Goal: Find specific page/section: Find specific page/section

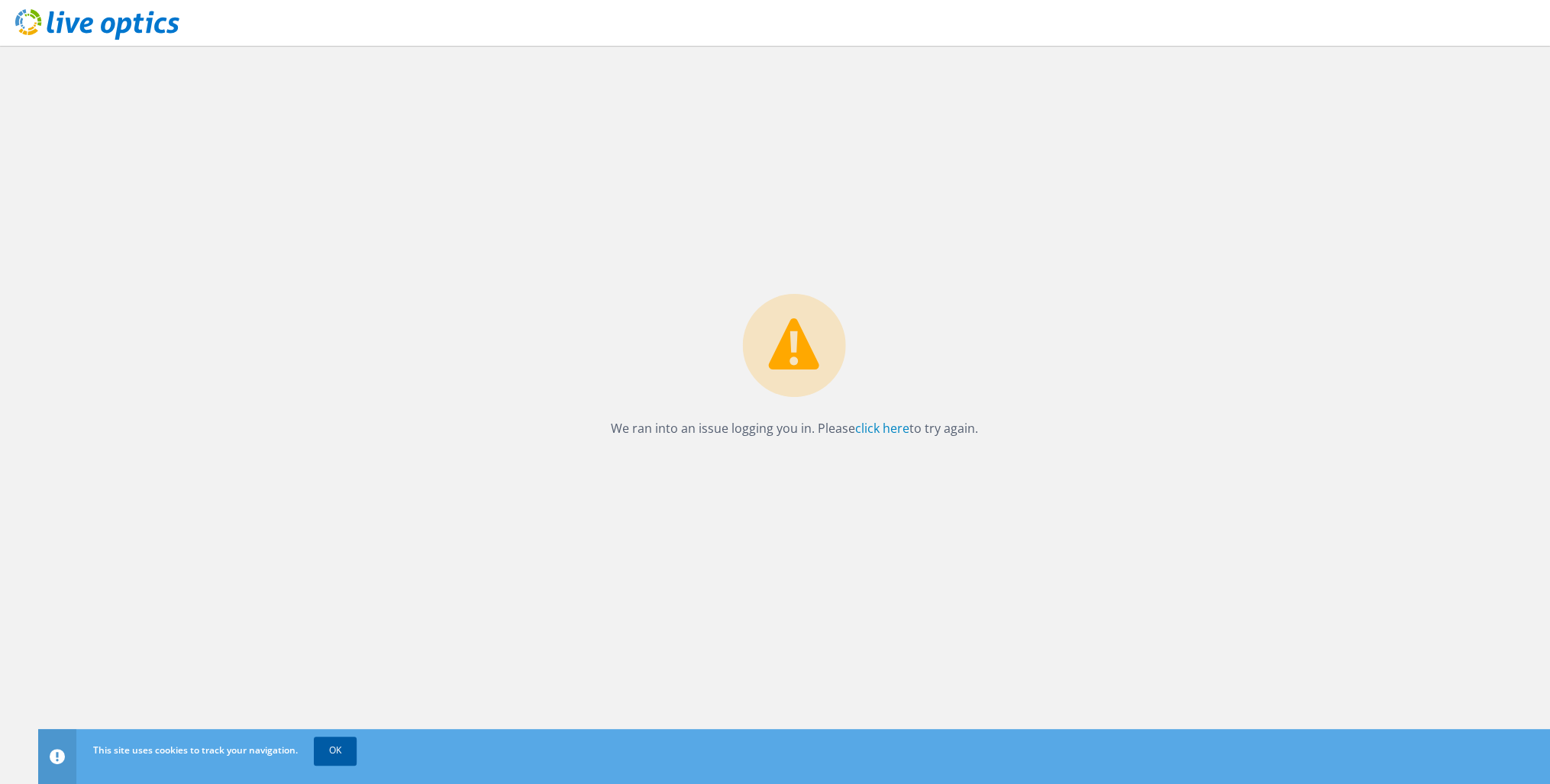
click at [332, 753] on link "OK" at bounding box center [335, 750] width 43 height 27
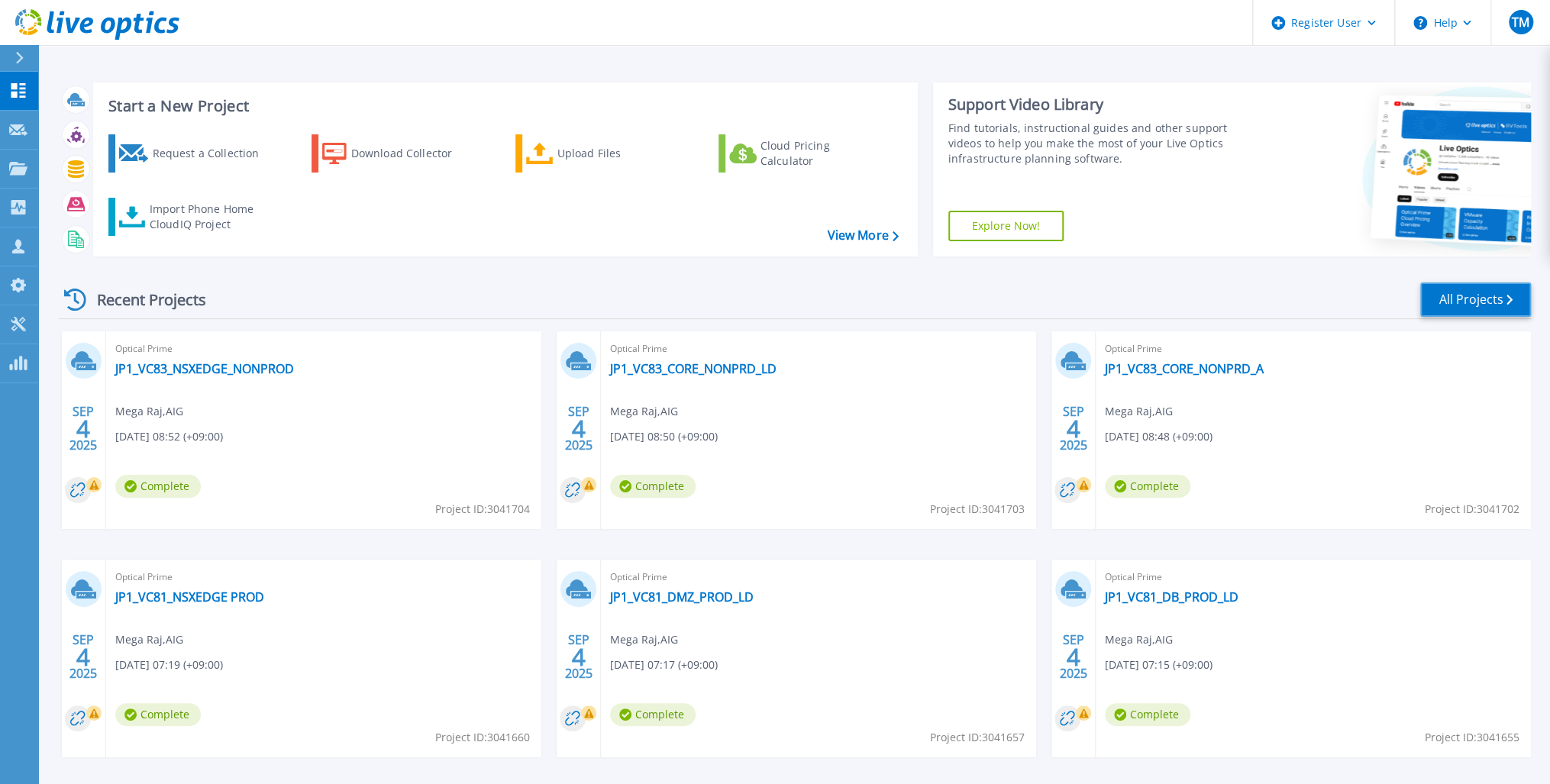
click at [1467, 294] on link "All Projects" at bounding box center [1476, 300] width 111 height 35
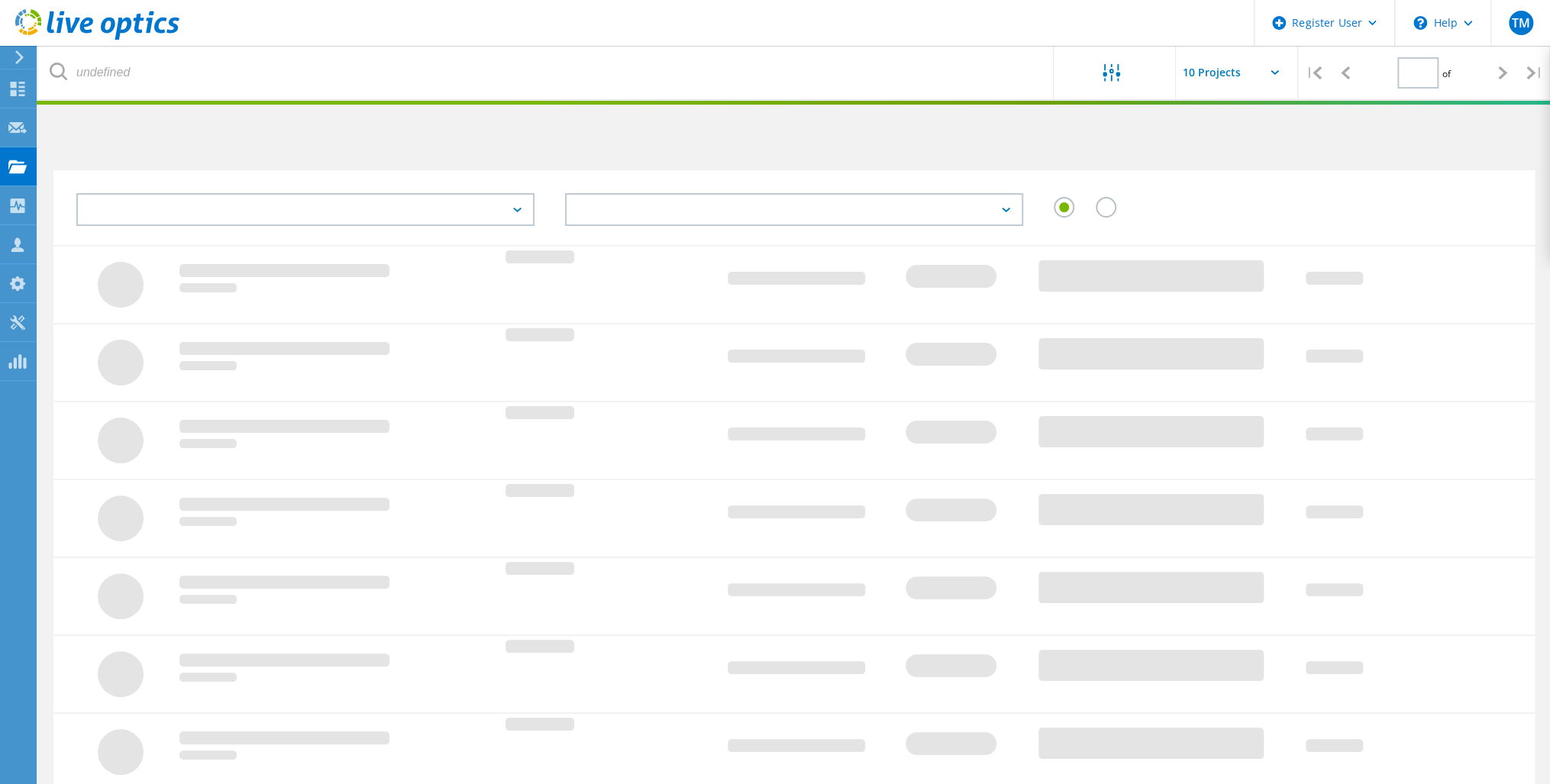
type input "1"
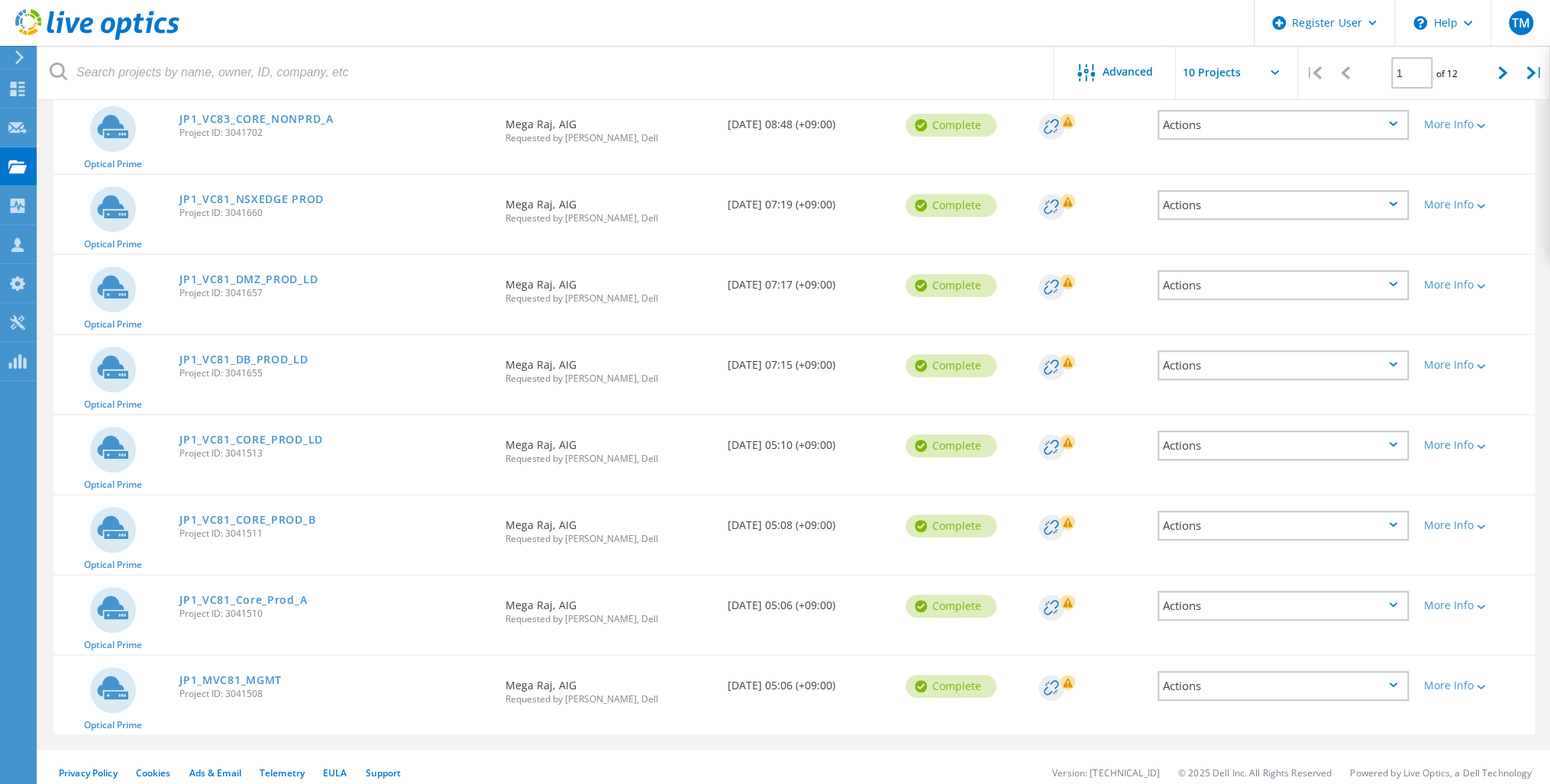
scroll to position [355, 0]
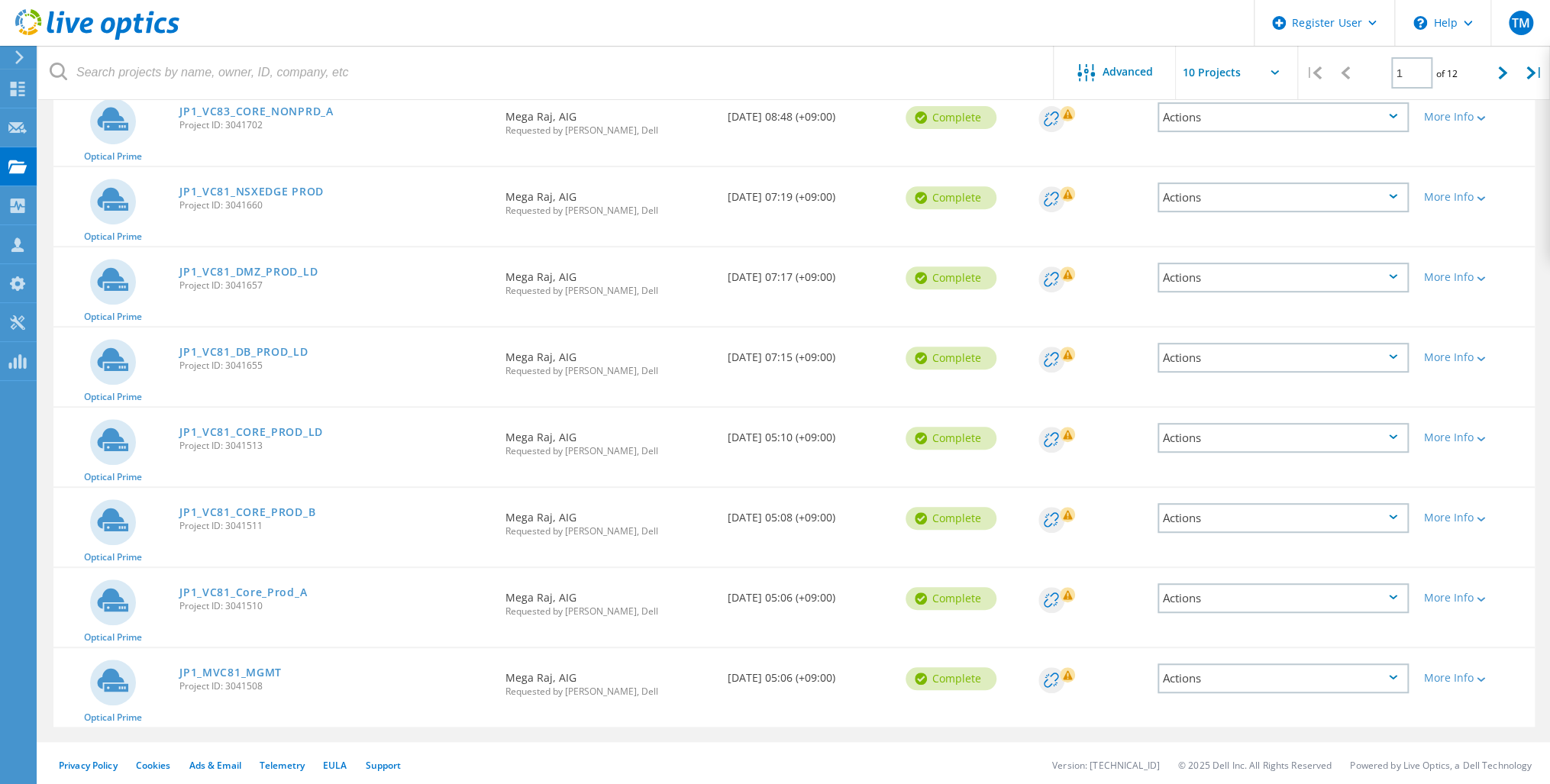
click at [1276, 70] on icon at bounding box center [1275, 73] width 8 height 5
click at [1273, 66] on input "text" at bounding box center [1252, 72] width 153 height 54
click at [1218, 186] on div "Show 40 Projects" at bounding box center [1251, 189] width 151 height 25
type input "Show 40 Projects"
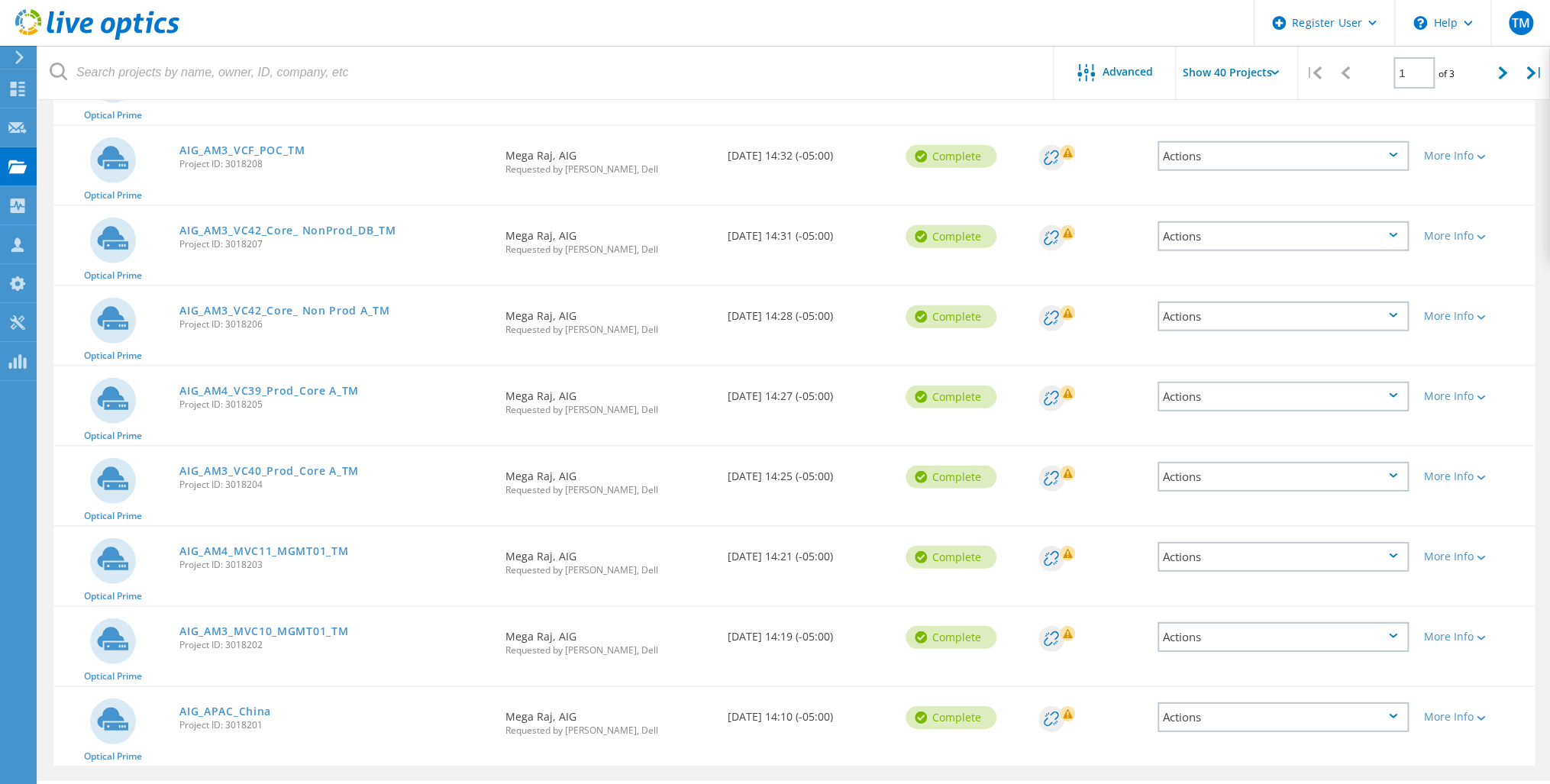
scroll to position [2744, 0]
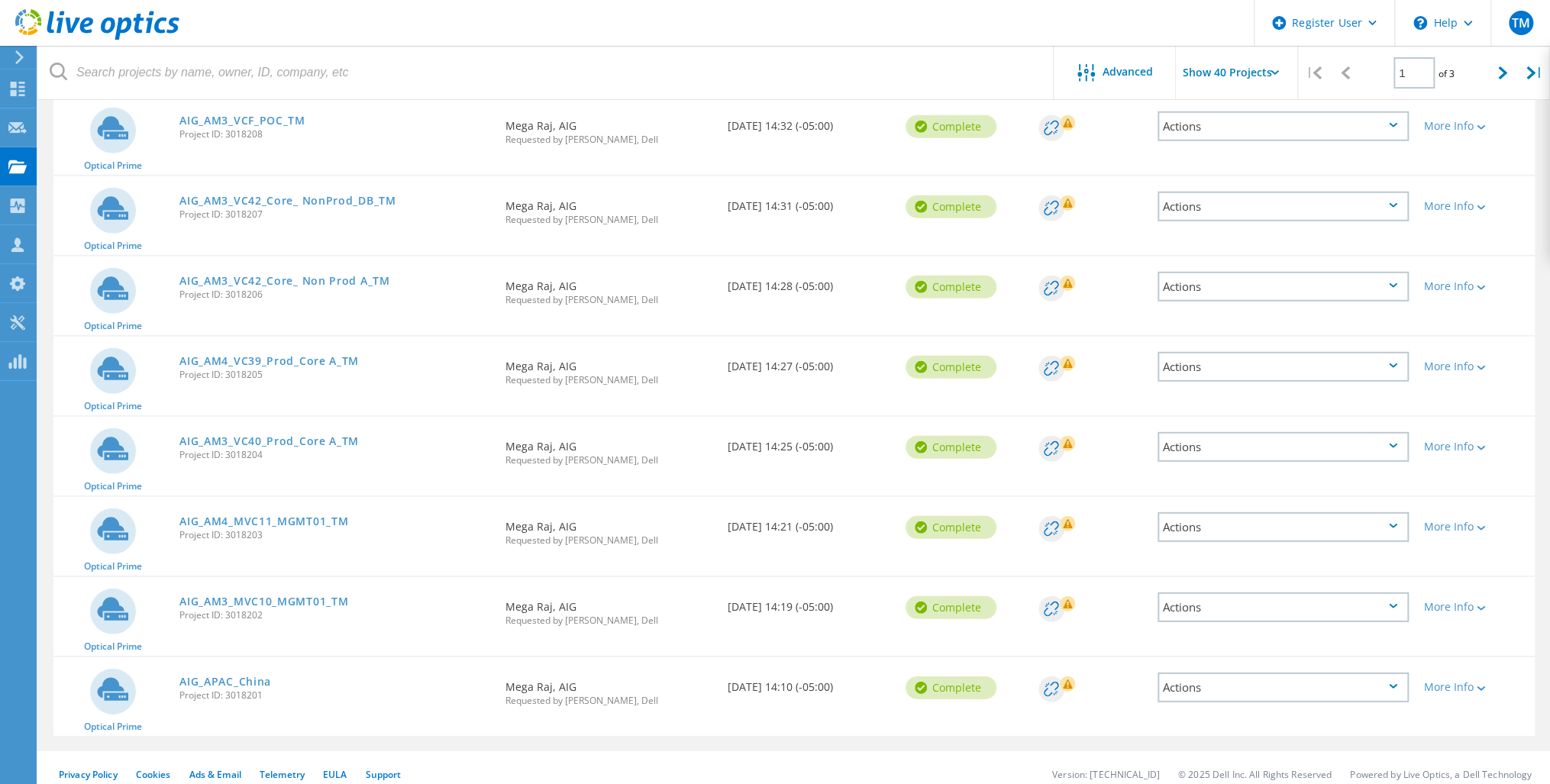
drag, startPoint x: 1502, startPoint y: 69, endPoint x: 1335, endPoint y: 144, distance: 183.1
click at [1500, 70] on icon at bounding box center [1502, 73] width 9 height 13
type input "2"
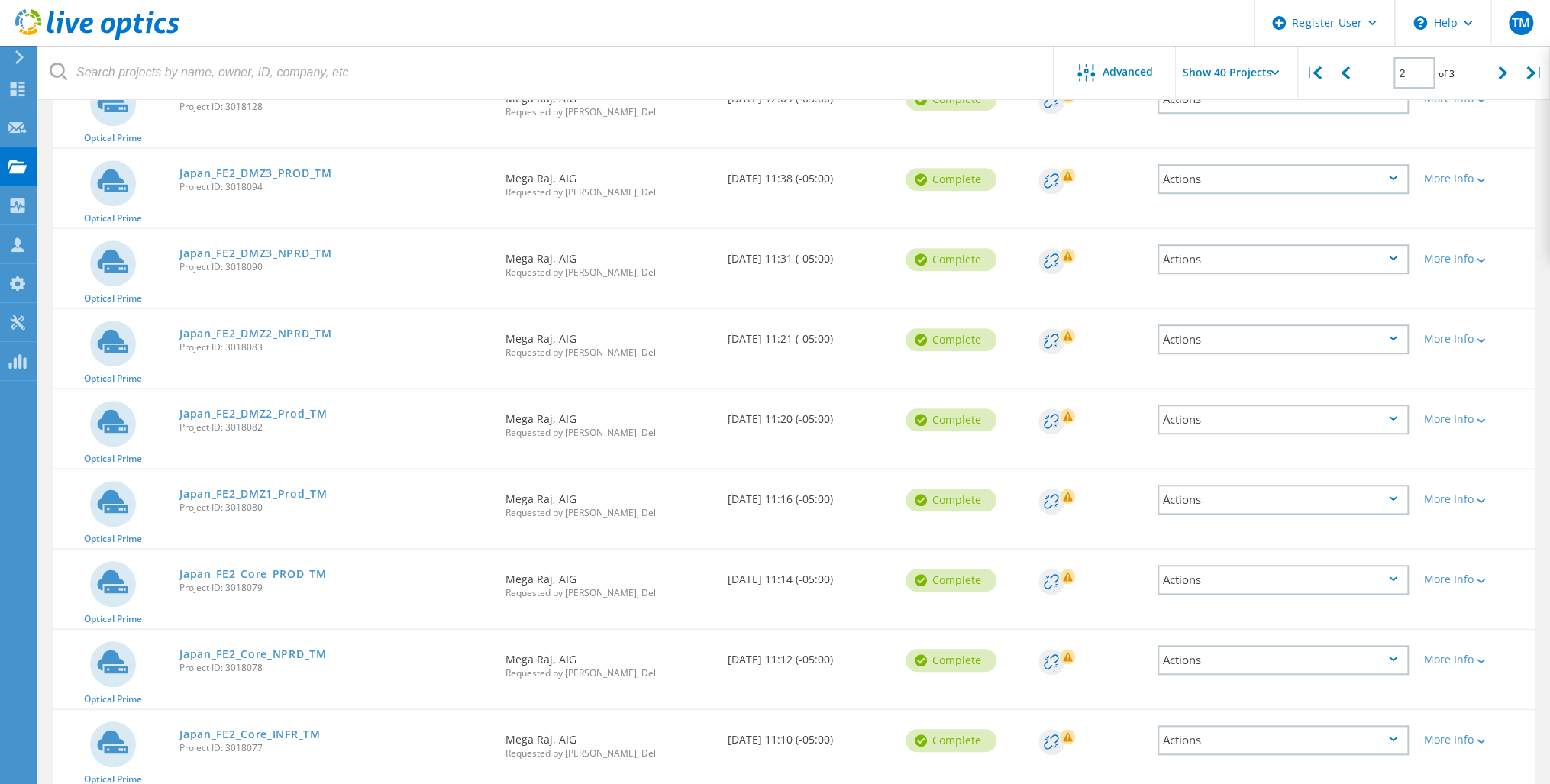
scroll to position [592, 0]
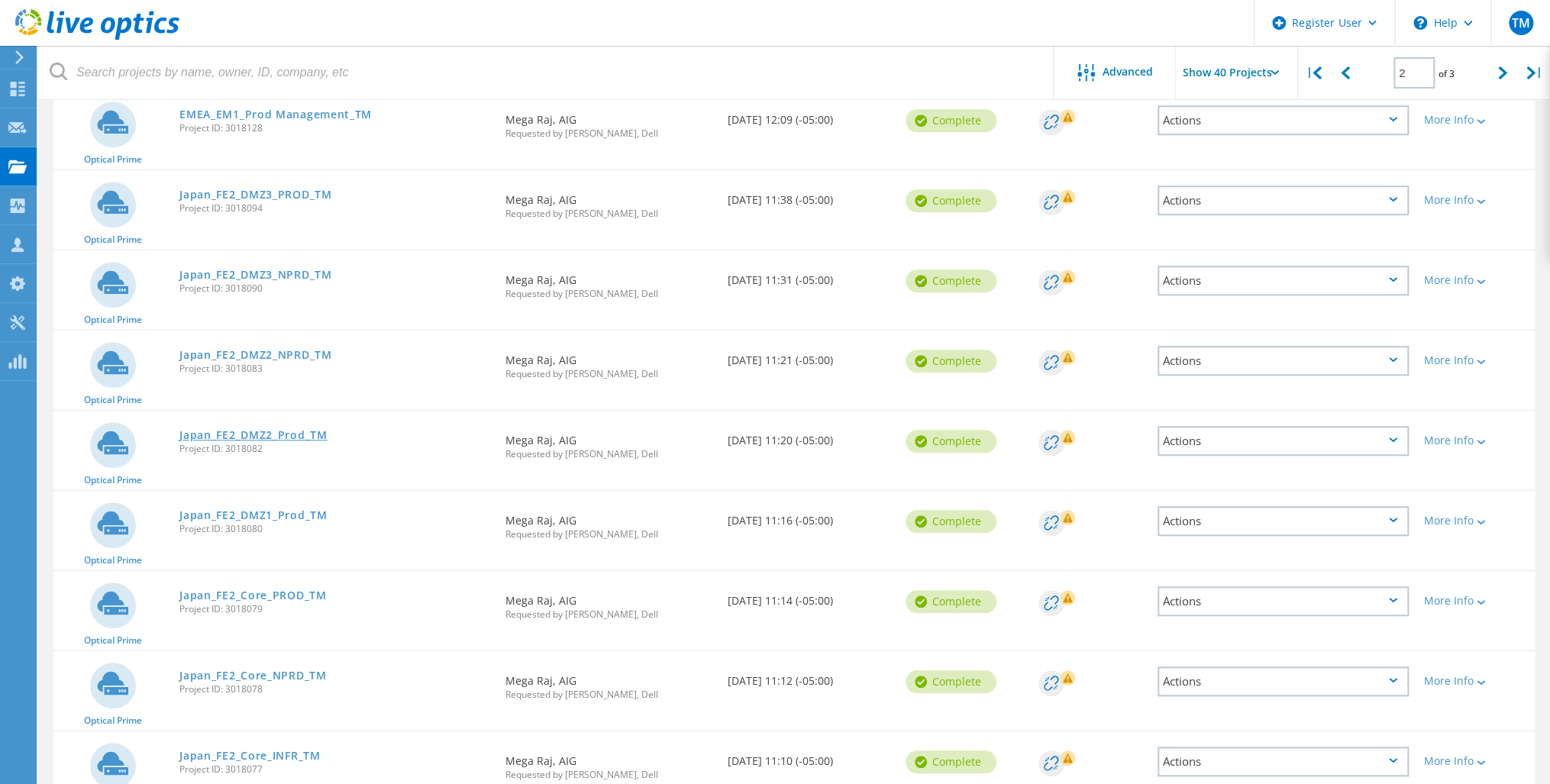
click at [266, 432] on link "Japan_FE2_DMZ2_Prod_TM" at bounding box center [253, 435] width 147 height 11
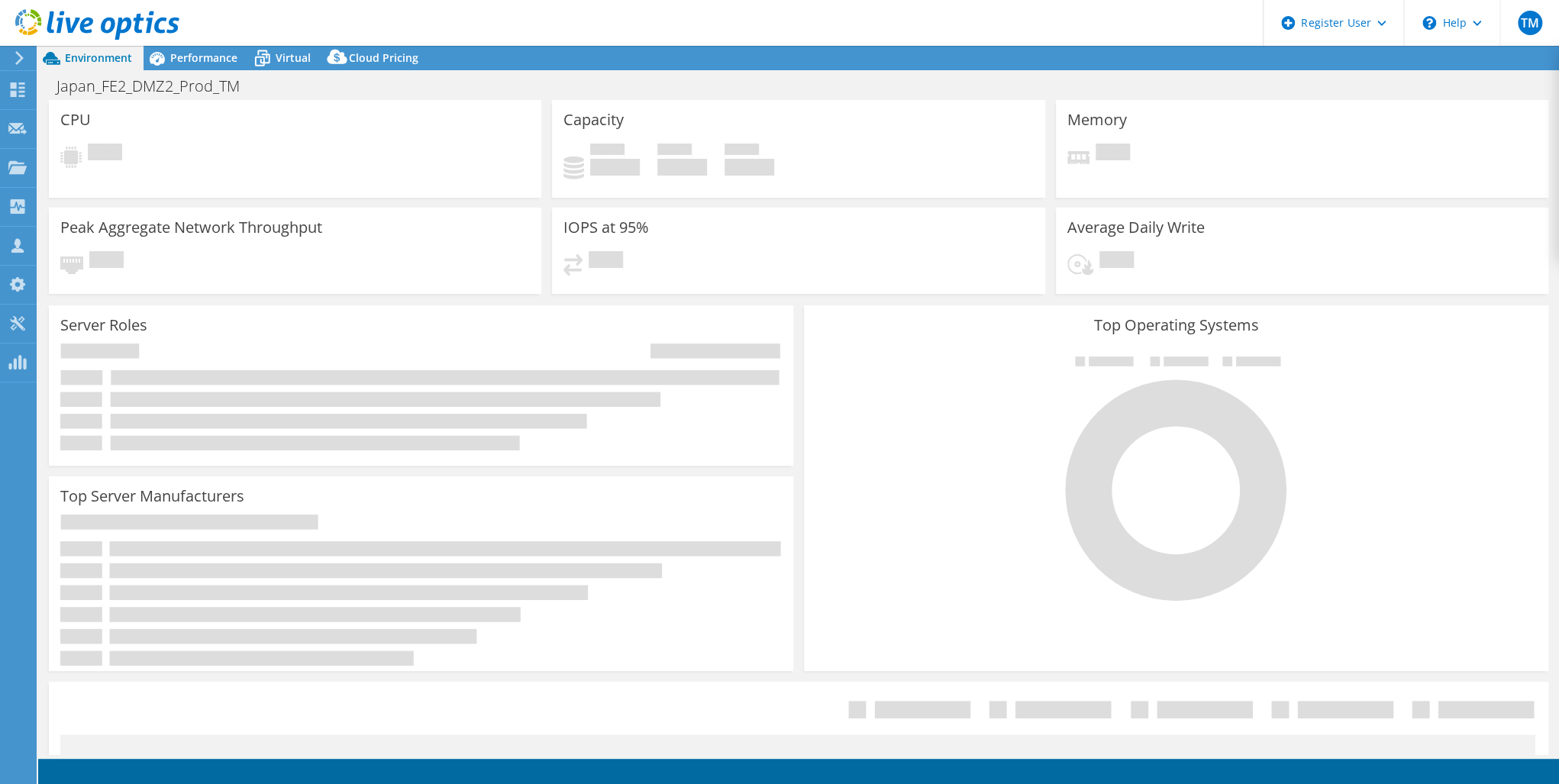
select select "USD"
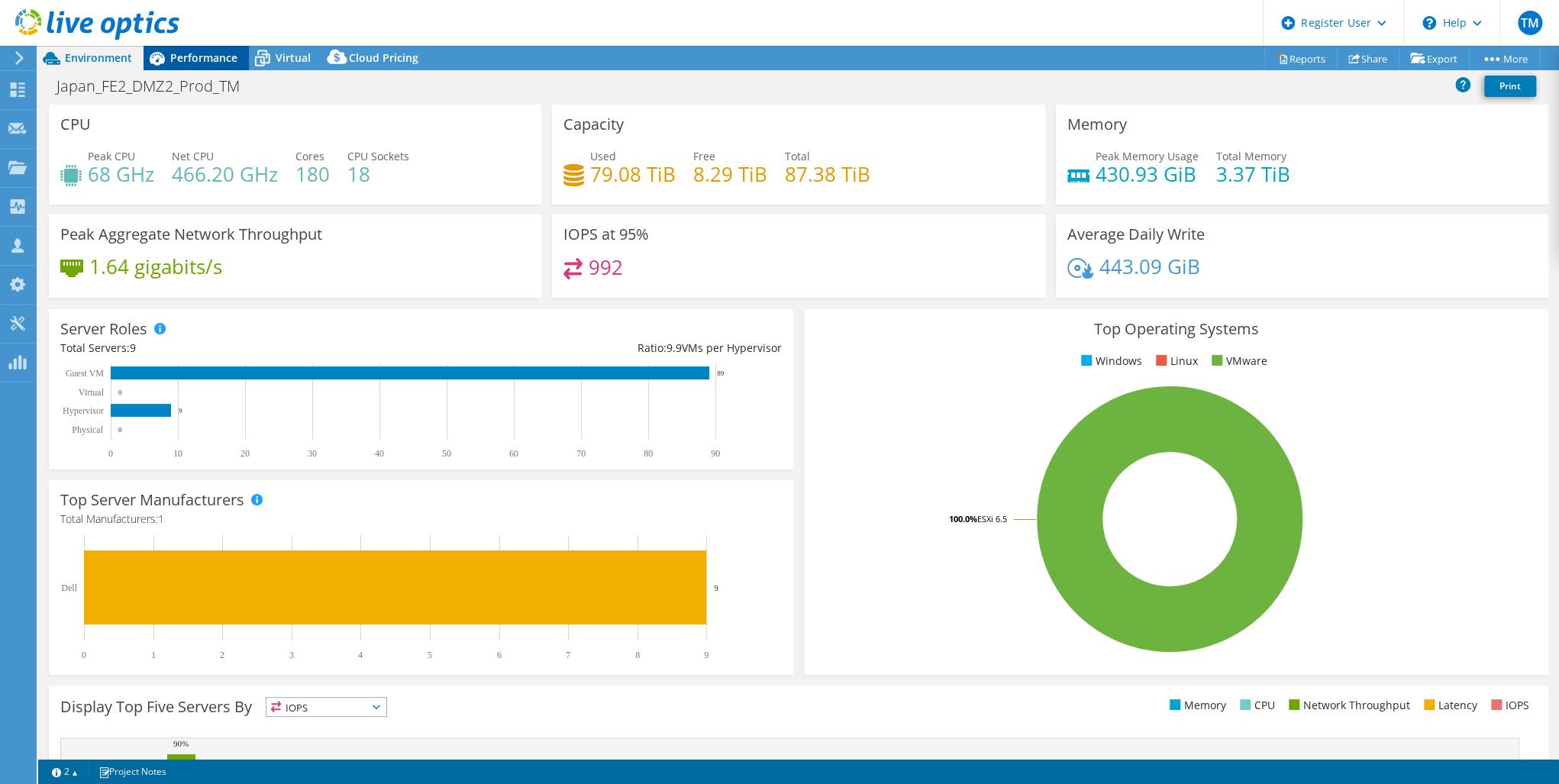
click at [203, 55] on span "Performance" at bounding box center [203, 58] width 67 height 15
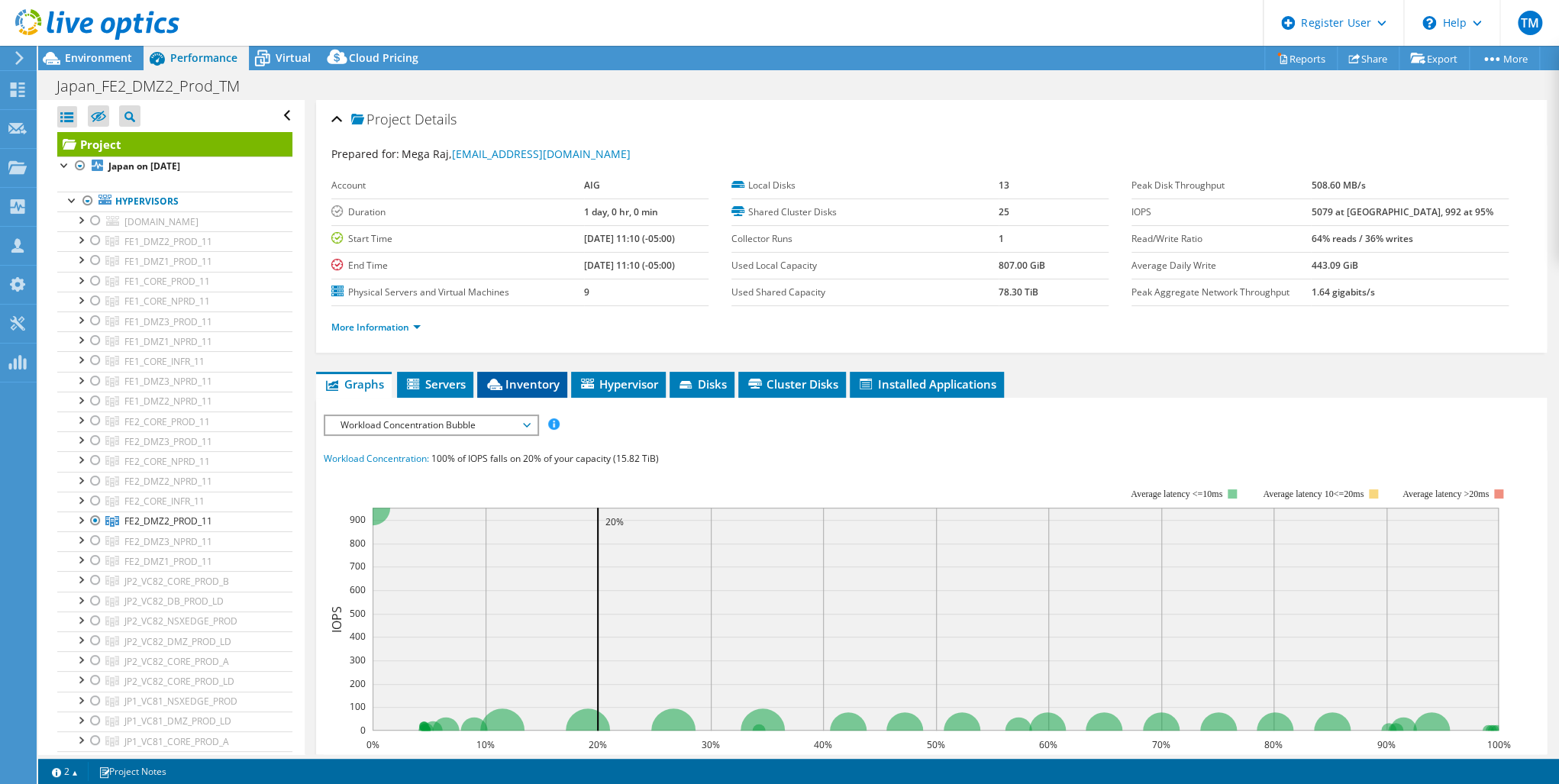
click at [518, 376] on span "Inventory" at bounding box center [522, 384] width 74 height 15
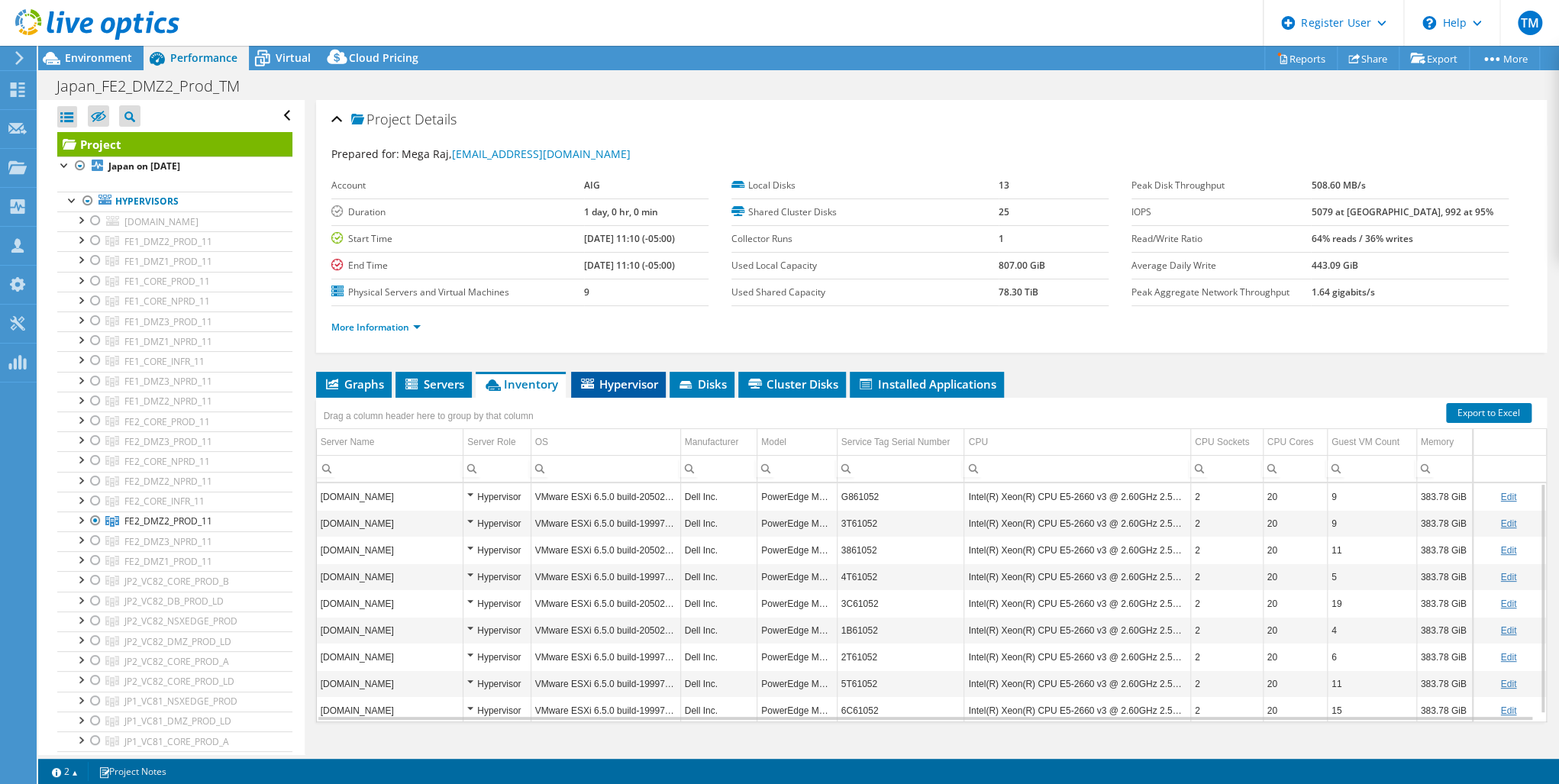
click at [602, 376] on span "Hypervisor" at bounding box center [619, 384] width 79 height 15
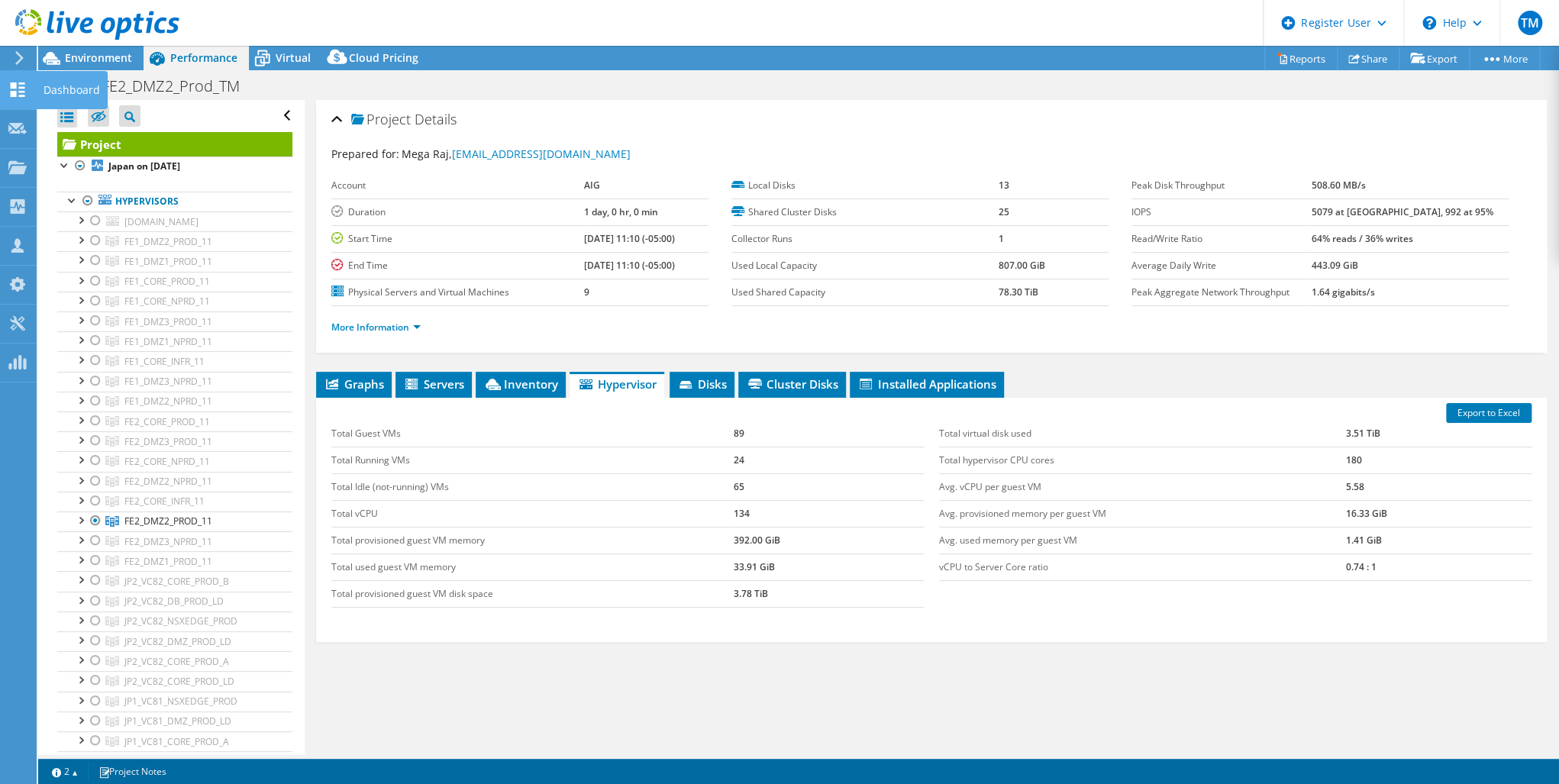
click at [9, 85] on icon at bounding box center [17, 90] width 18 height 15
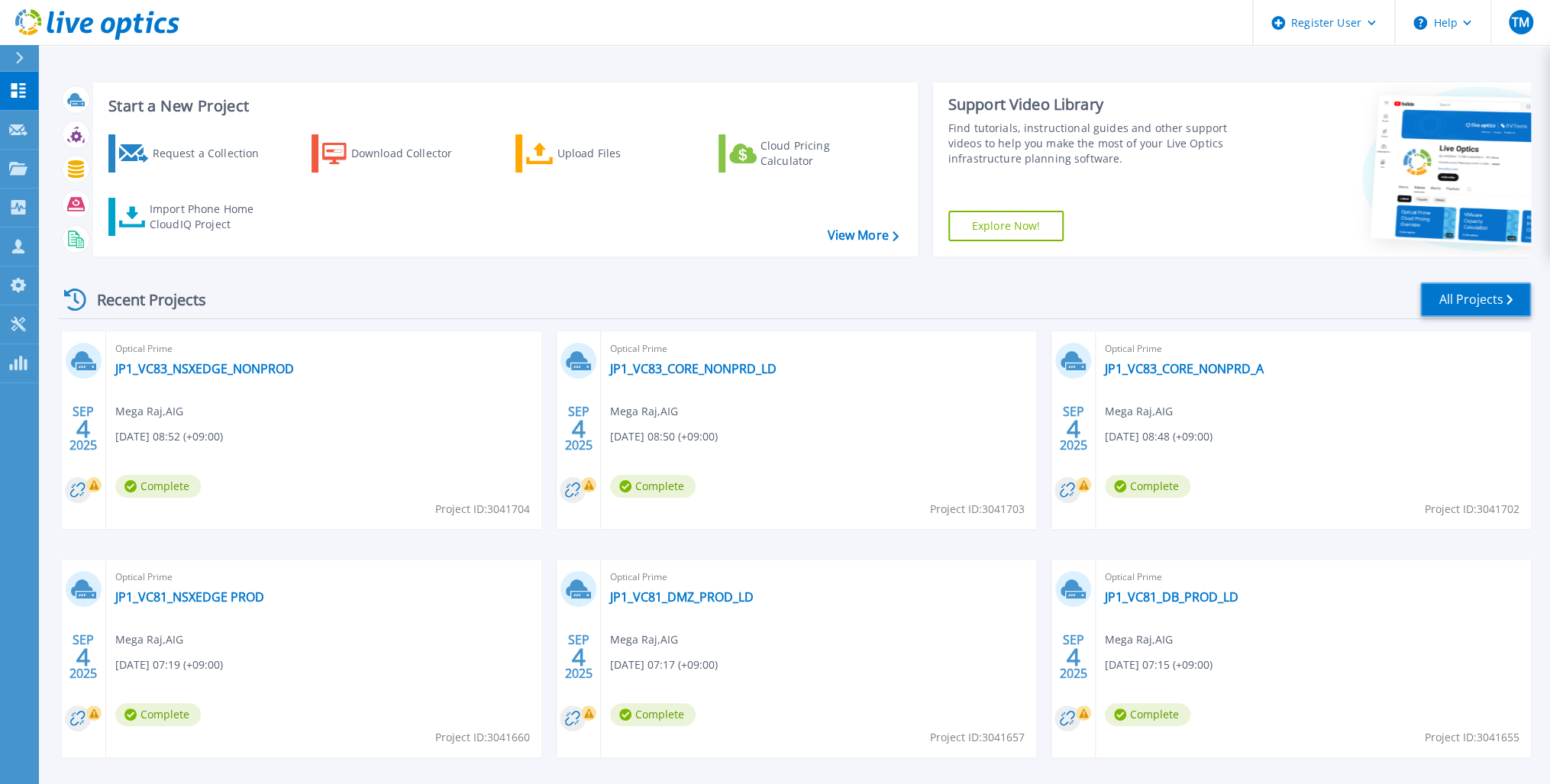
click at [1471, 294] on link "All Projects" at bounding box center [1476, 300] width 111 height 35
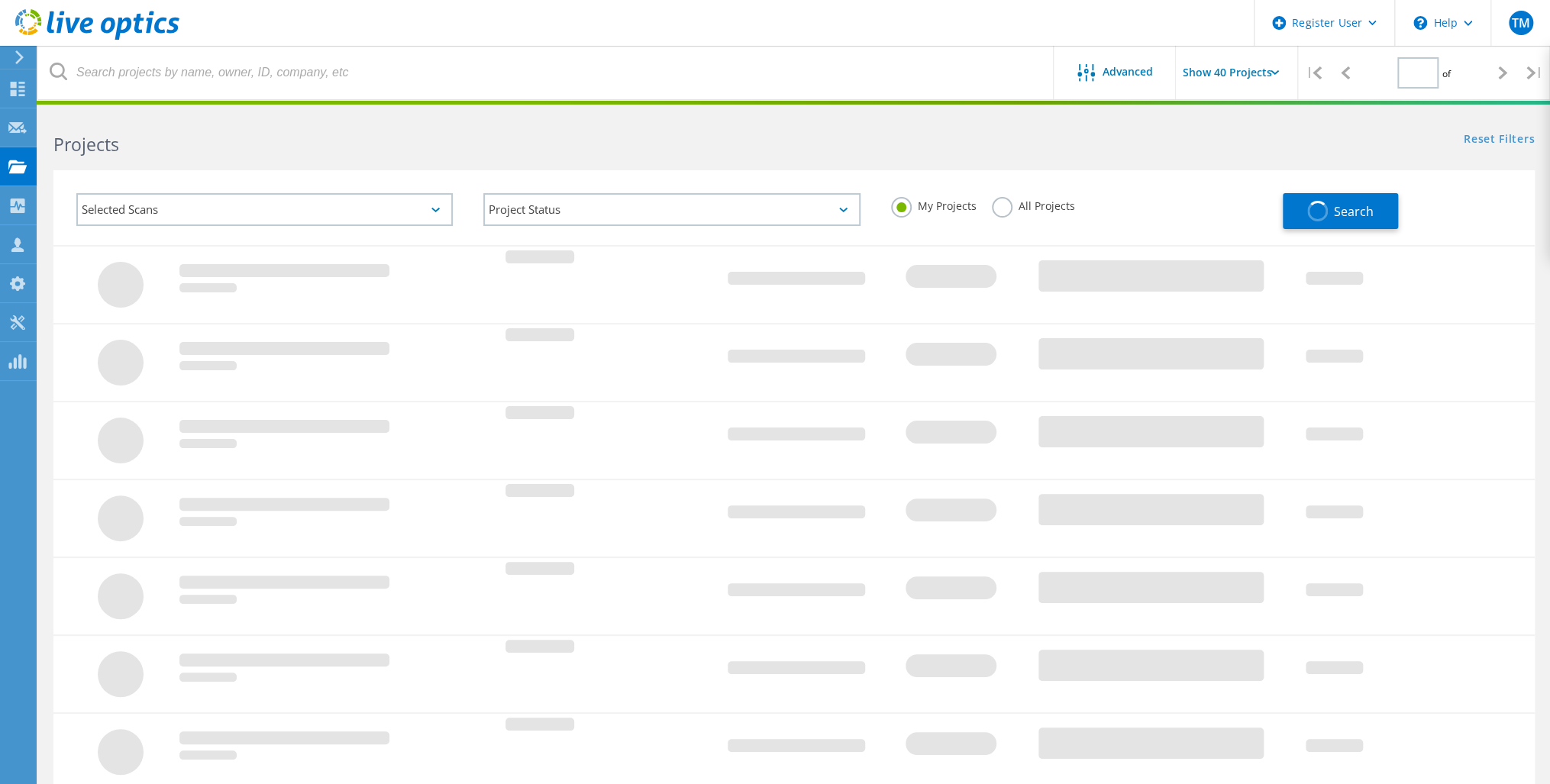
type input "2"
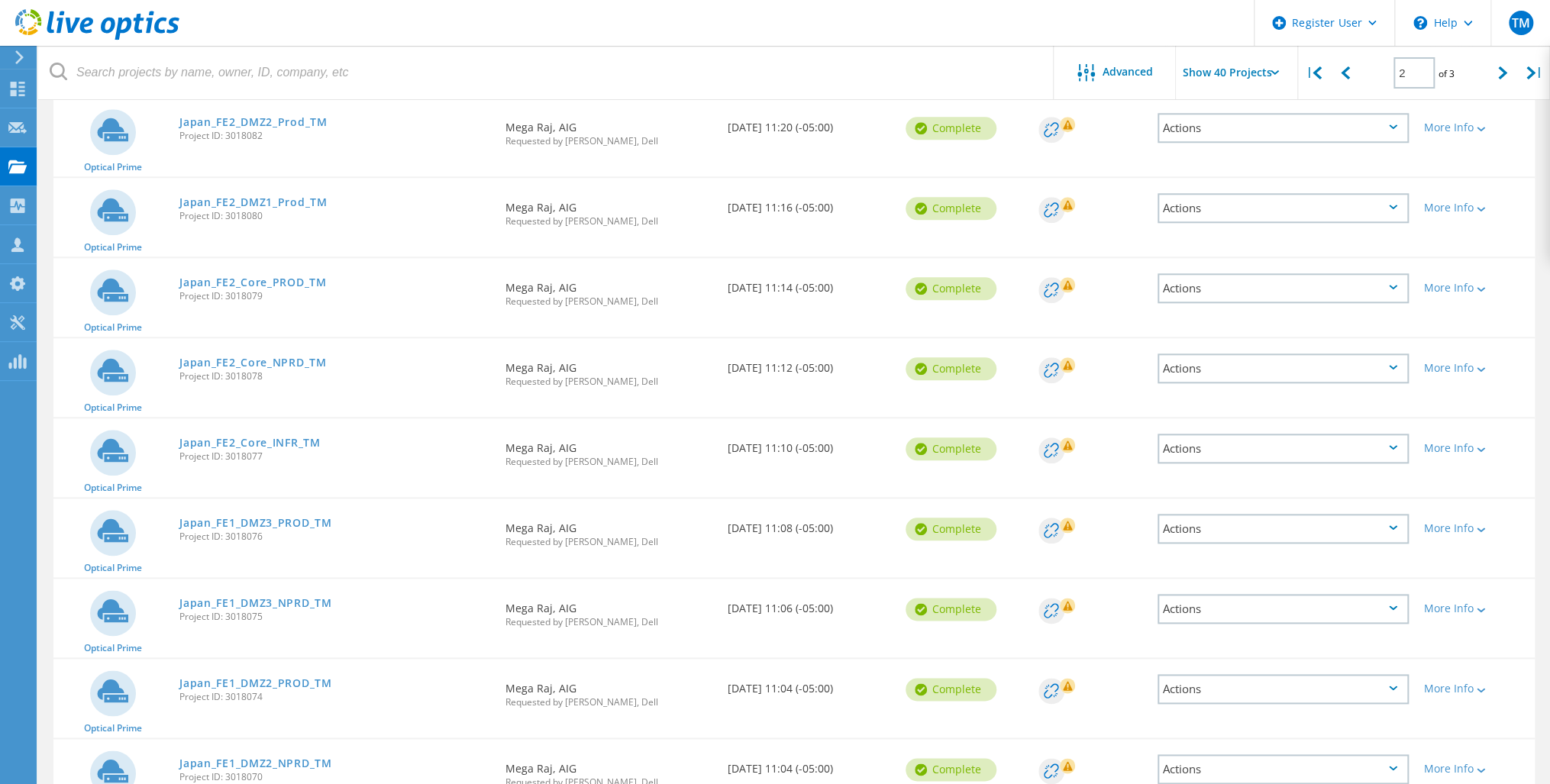
scroll to position [916, 0]
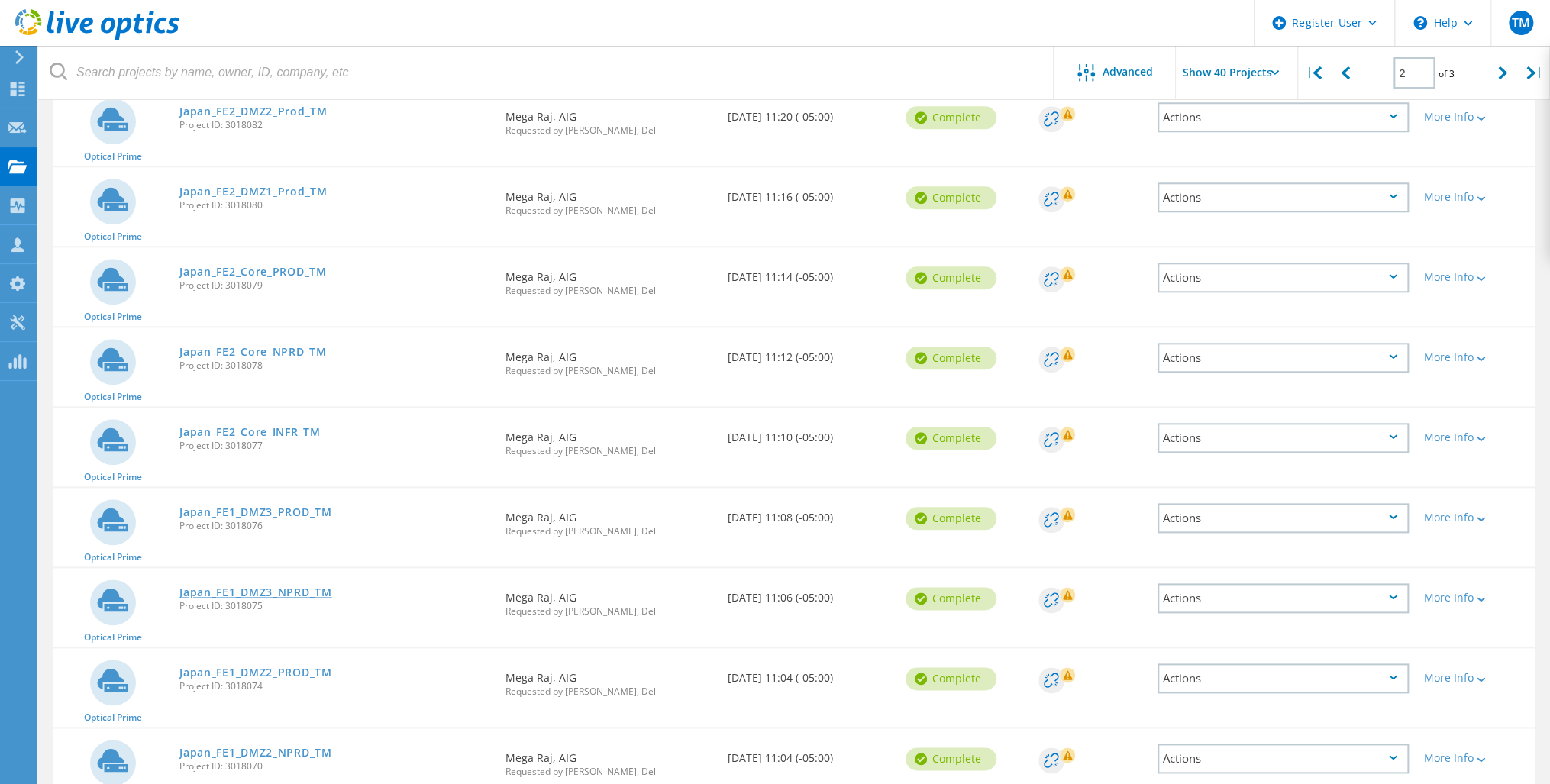
click at [251, 587] on link "Japan_FE1_DMZ3_NPRD_TM" at bounding box center [256, 592] width 152 height 11
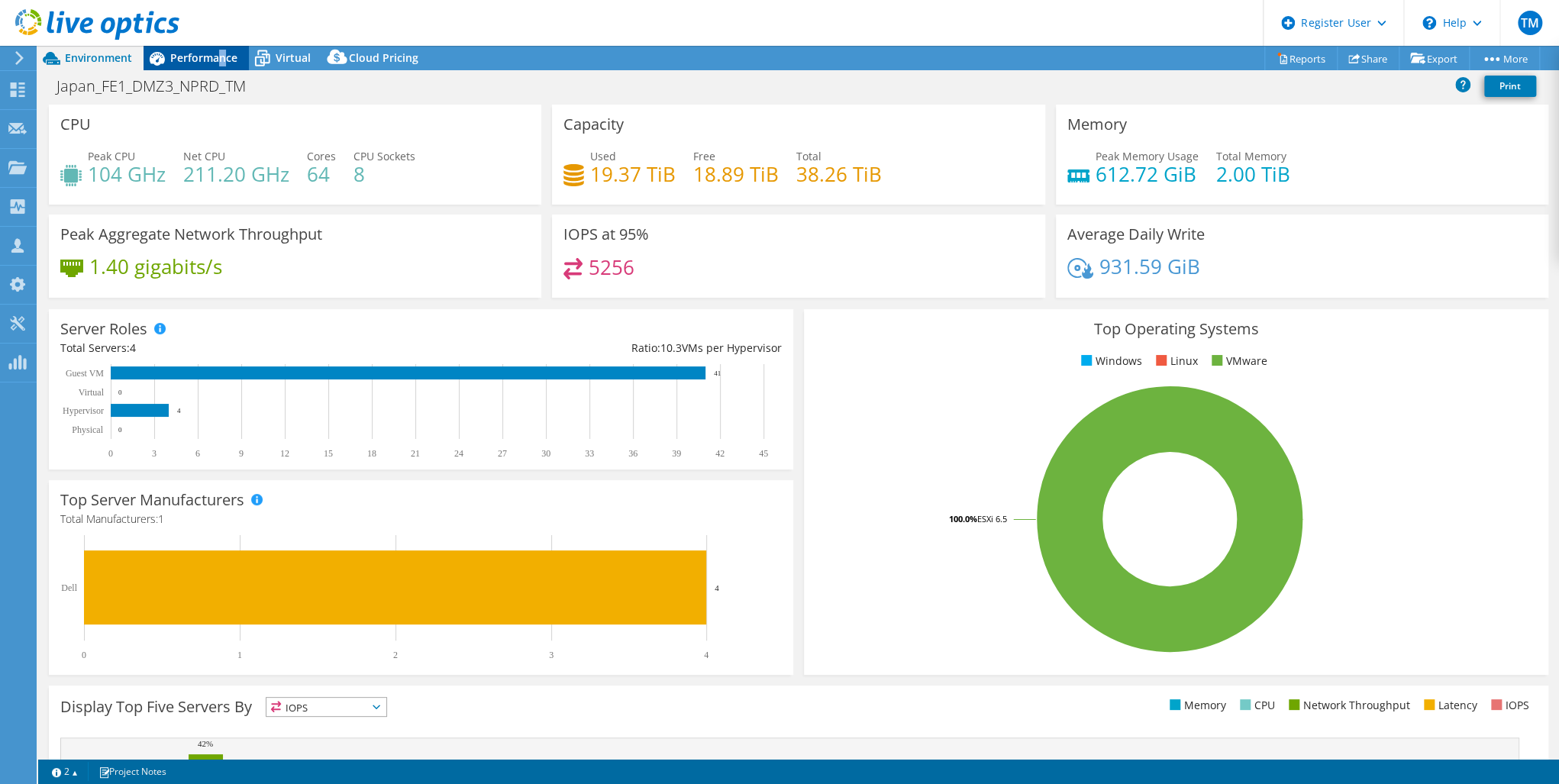
click at [220, 55] on span "Performance" at bounding box center [203, 58] width 67 height 15
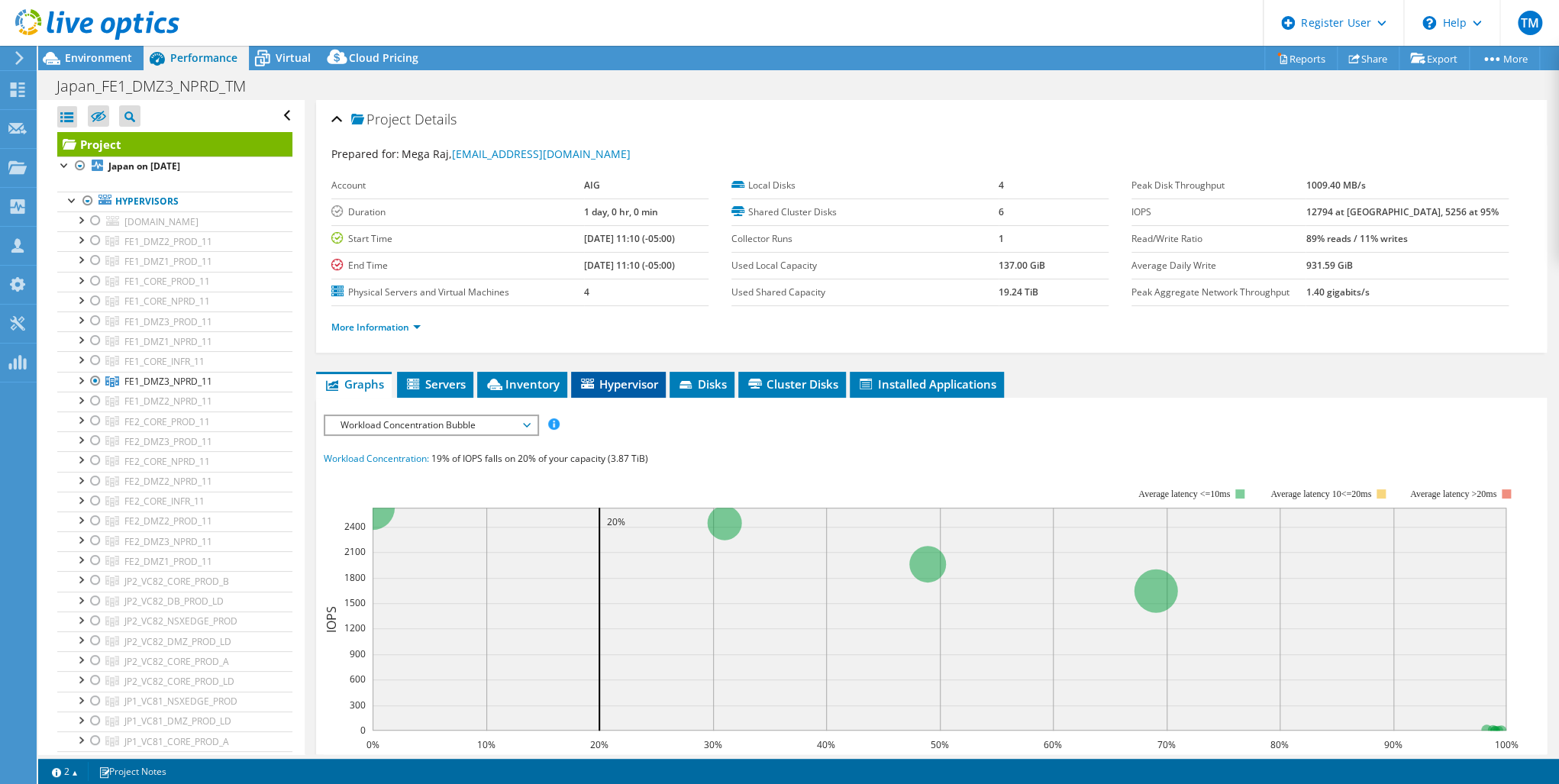
click at [622, 381] on span "Hypervisor" at bounding box center [619, 384] width 79 height 15
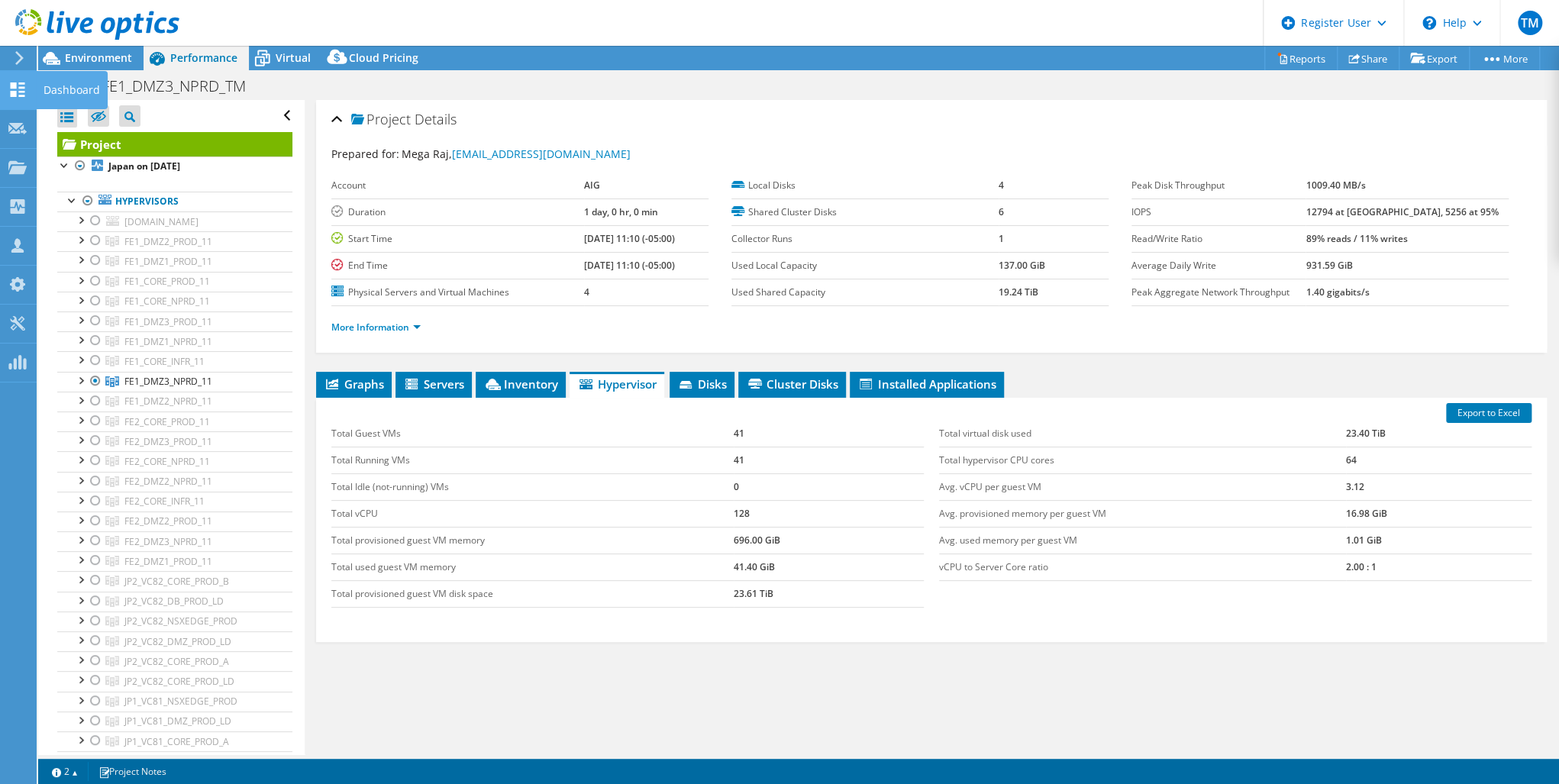
click at [15, 91] on icon at bounding box center [17, 90] width 18 height 15
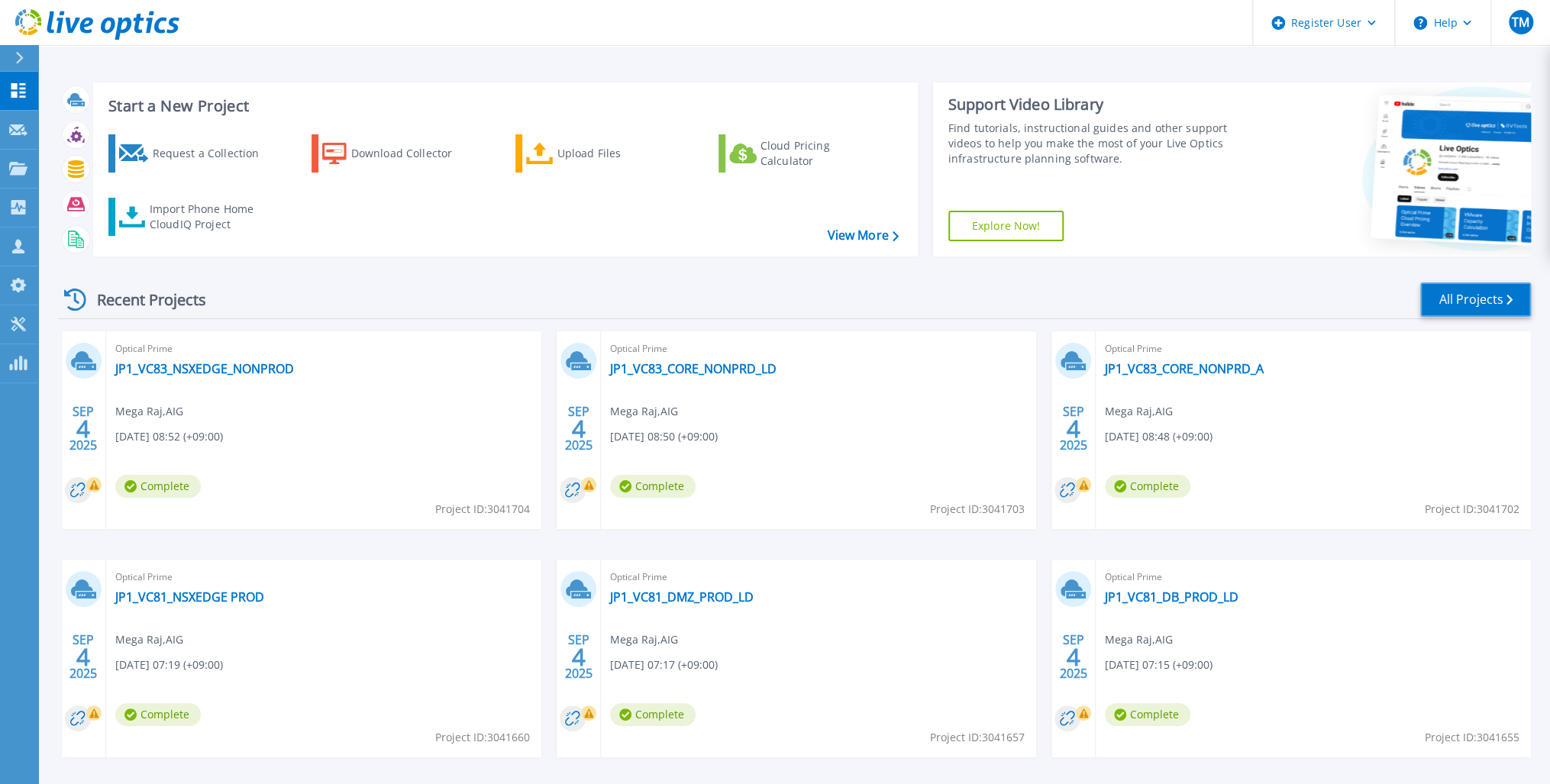
click at [1495, 298] on link "All Projects" at bounding box center [1476, 300] width 111 height 35
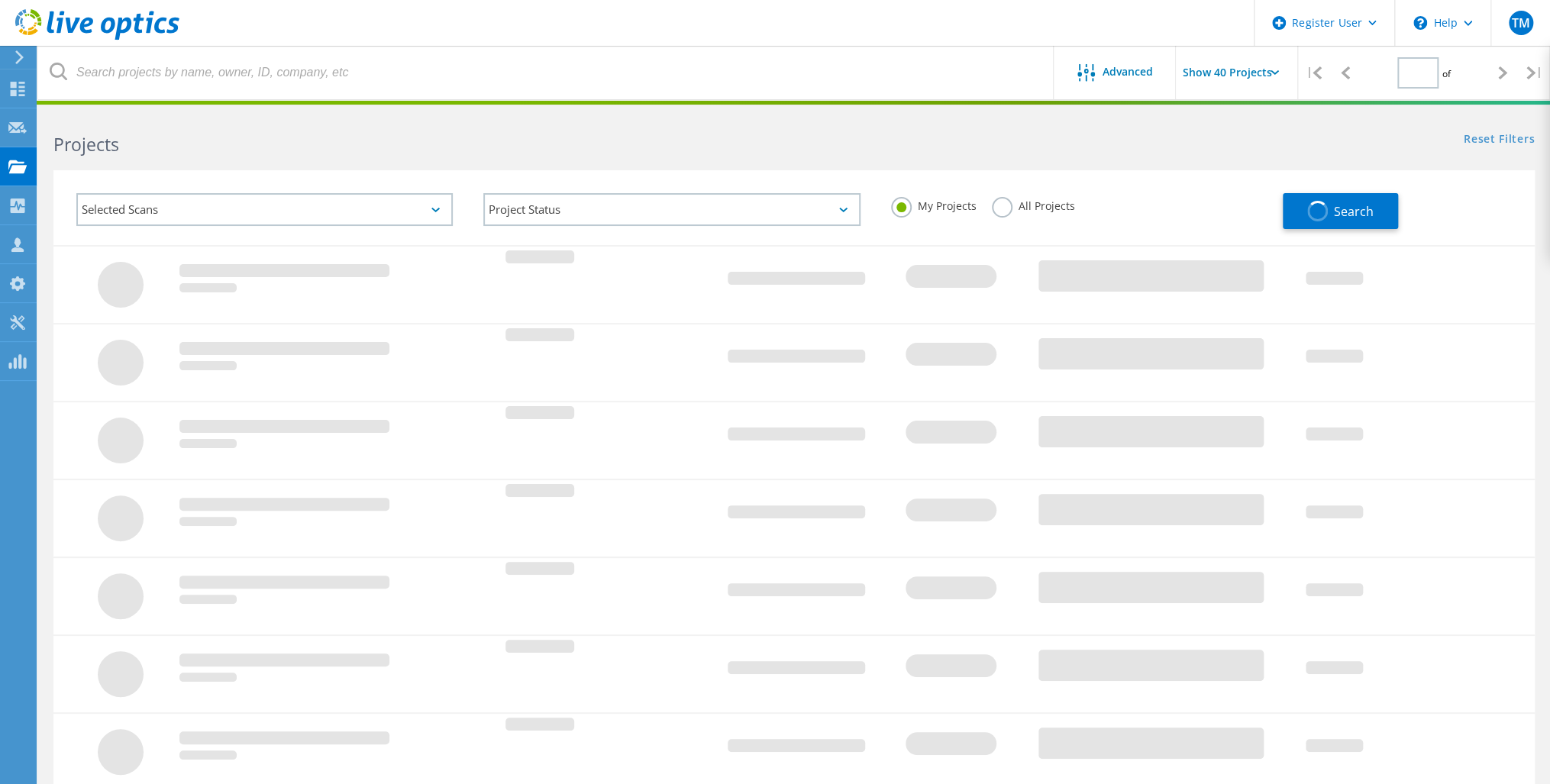
type input "2"
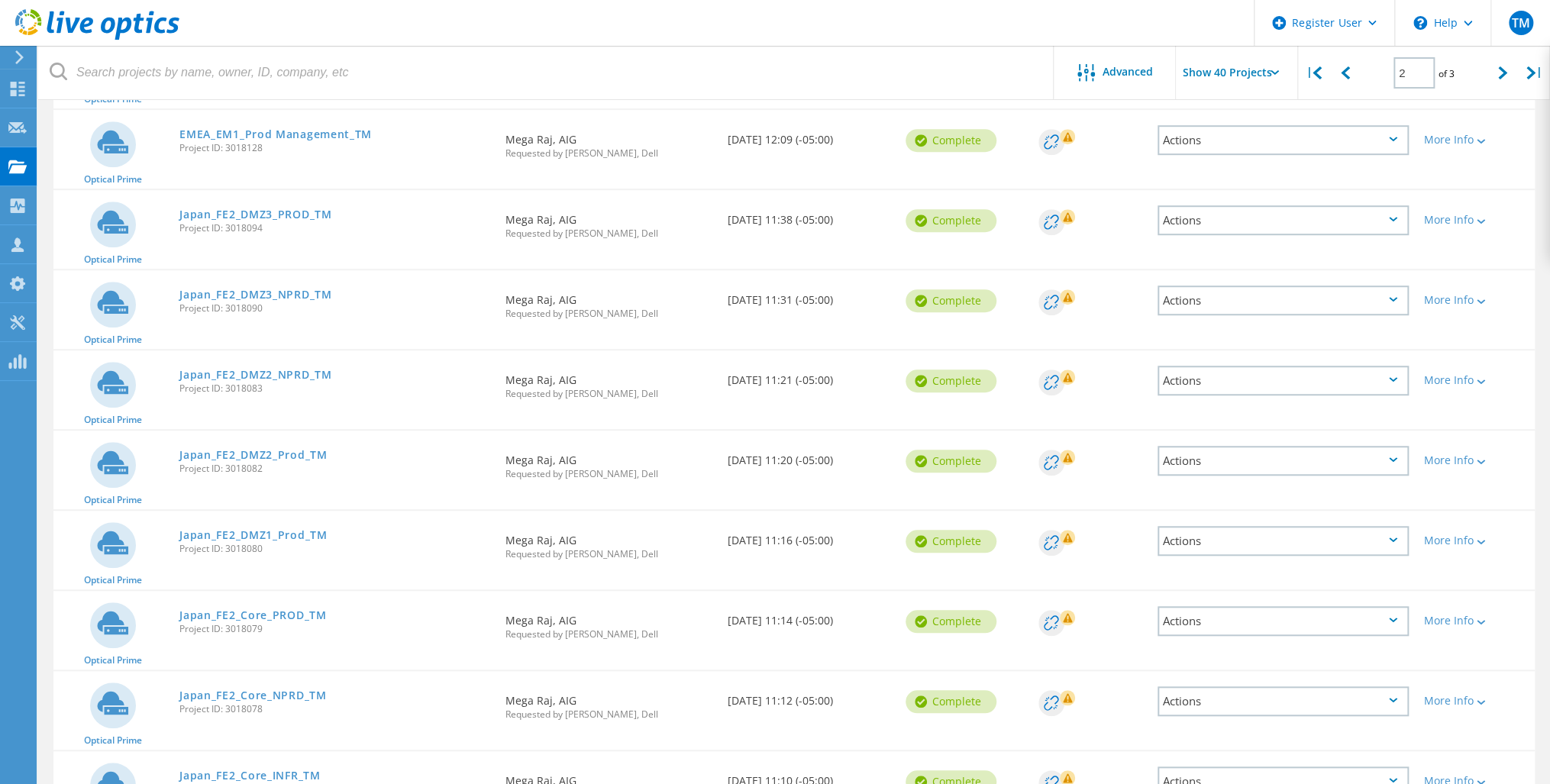
scroll to position [610, 0]
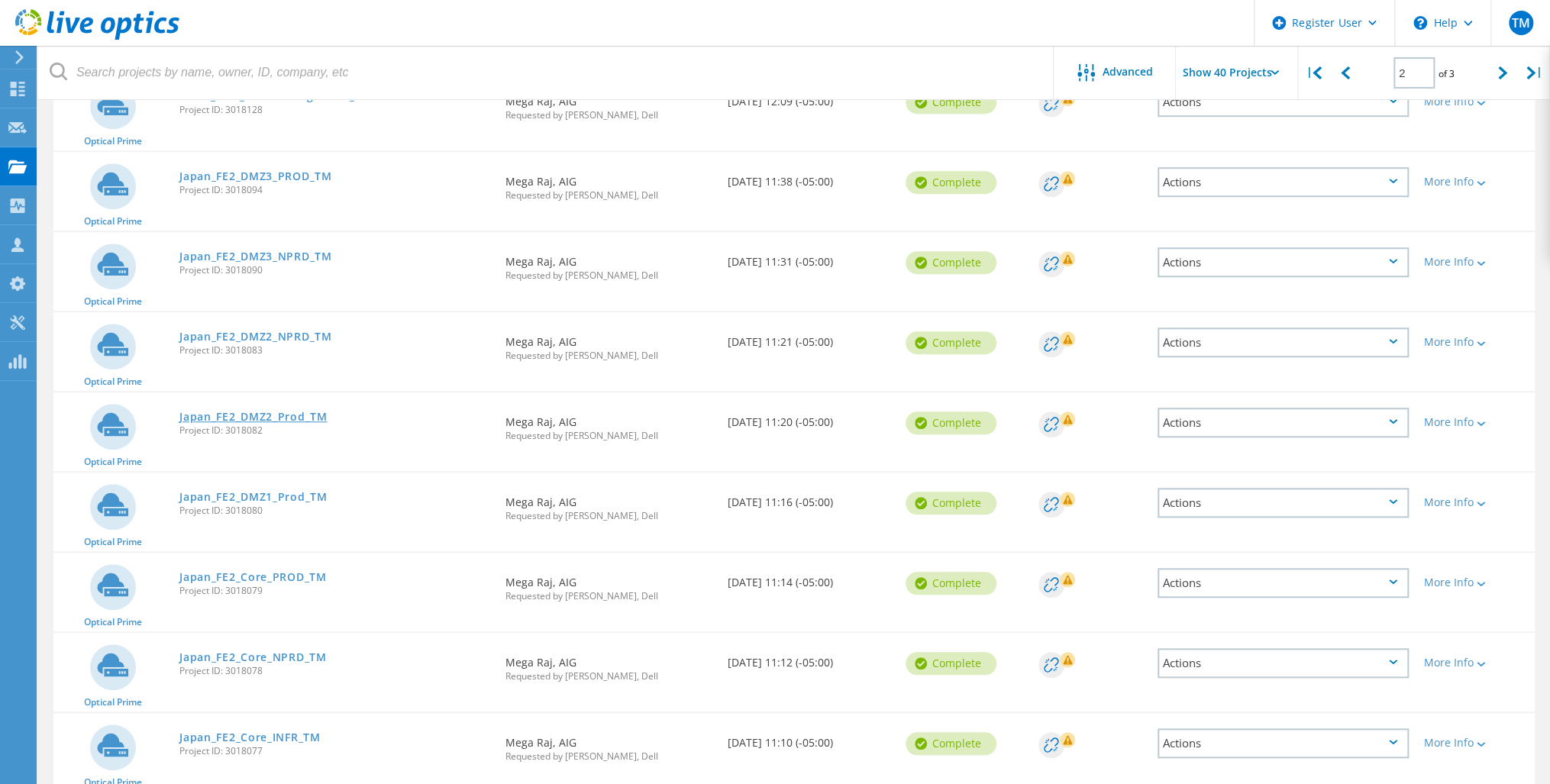
click at [259, 412] on link "Japan_FE2_DMZ2_Prod_TM" at bounding box center [253, 417] width 147 height 11
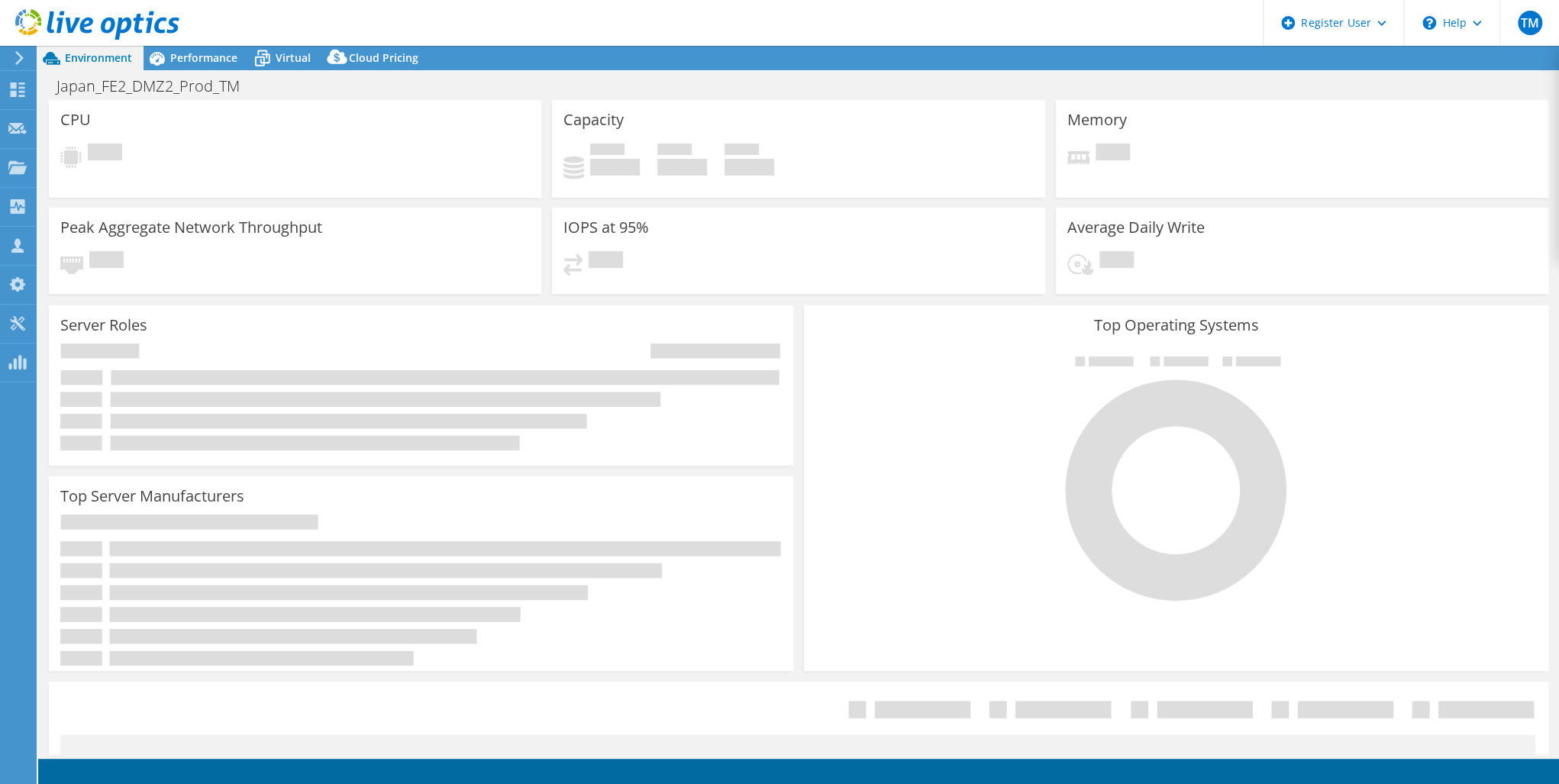
select select "USD"
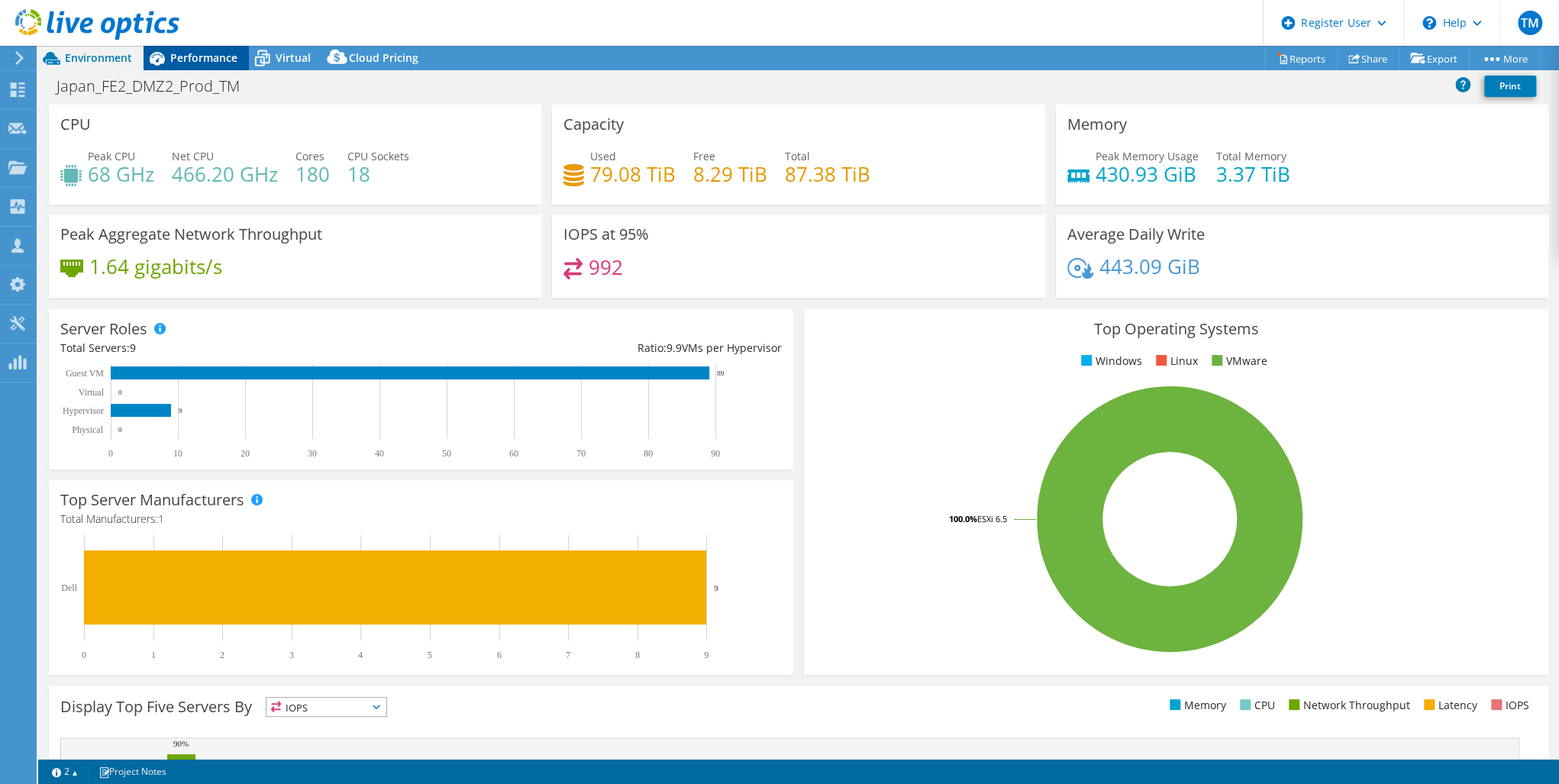
click at [220, 52] on span "Performance" at bounding box center [203, 58] width 67 height 15
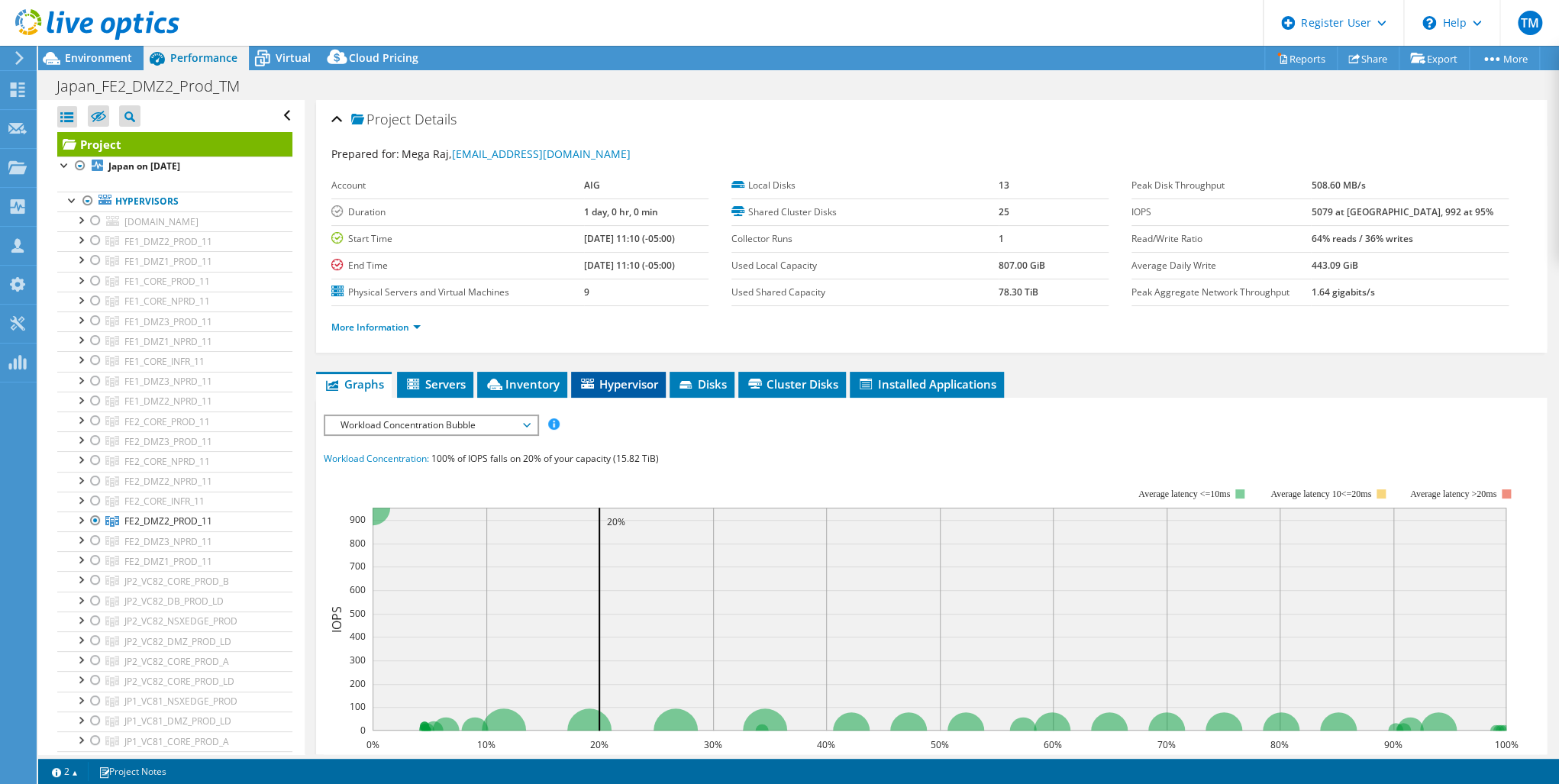
click at [602, 376] on span "Hypervisor" at bounding box center [619, 384] width 79 height 15
